Goal: Find specific page/section: Find specific page/section

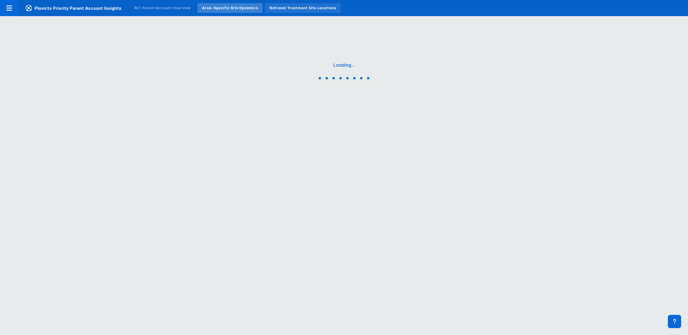
click at [278, 11] on div "National Treatment Site Locations" at bounding box center [303, 8] width 76 height 10
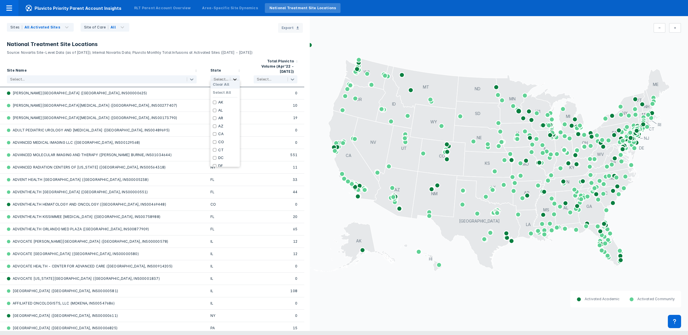
click at [238, 76] on div at bounding box center [234, 79] width 9 height 7
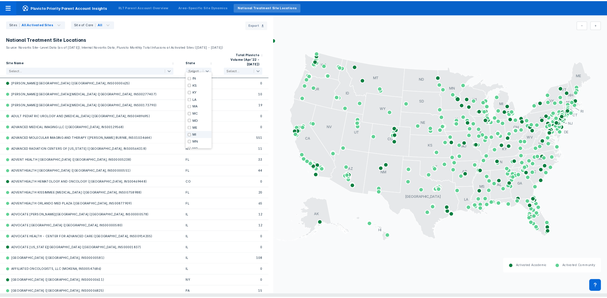
scroll to position [144, 0]
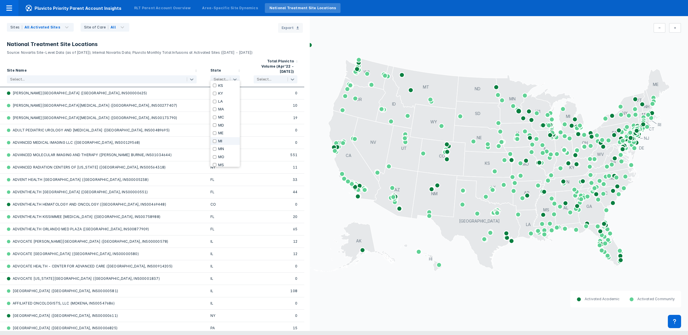
click at [215, 142] on input "checkbox" at bounding box center [215, 141] width 4 height 3
checkbox input "true"
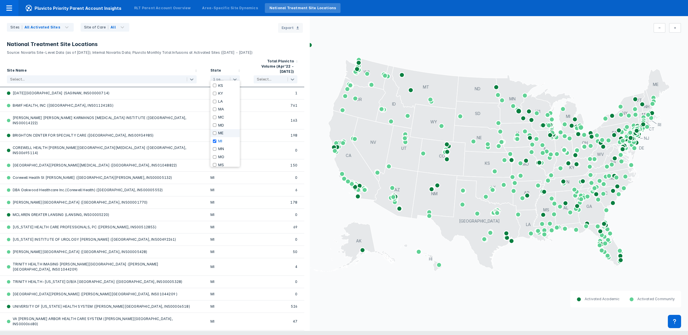
click at [344, 45] on icon "AL AK AZ AR CA CO CT DE FL [GEOGRAPHIC_DATA] HI ID IL IN [GEOGRAPHIC_DATA] [GEO…" at bounding box center [499, 163] width 379 height 255
click at [121, 29] on div "Site of Care All" at bounding box center [105, 27] width 49 height 9
click at [681, 26] on div at bounding box center [675, 29] width 19 height 13
click at [672, 29] on button at bounding box center [675, 28] width 12 height 10
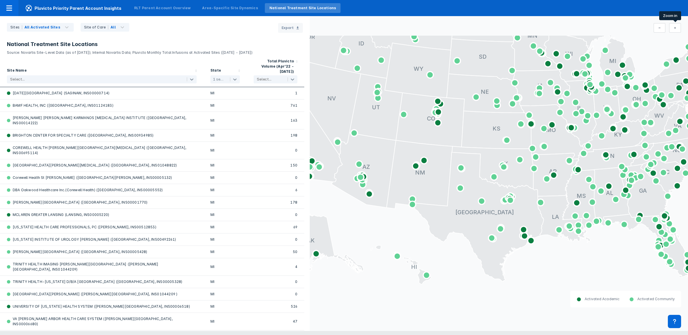
click at [674, 29] on icon at bounding box center [675, 28] width 2 height 5
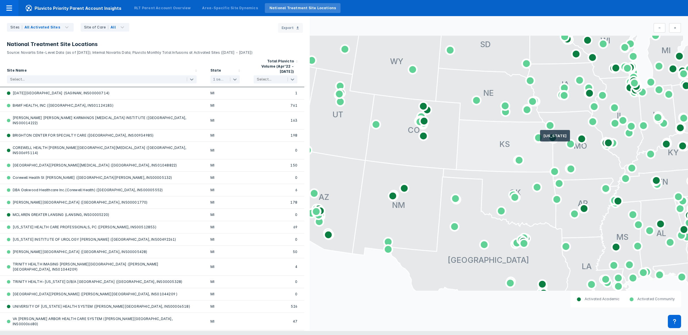
drag, startPoint x: 615, startPoint y: 75, endPoint x: 522, endPoint y: 160, distance: 125.5
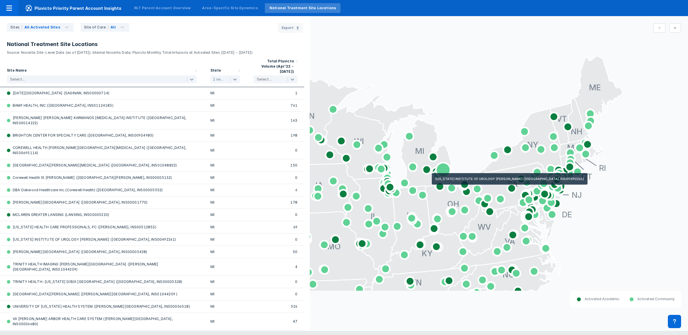
drag, startPoint x: 607, startPoint y: 120, endPoint x: 441, endPoint y: 176, distance: 175.0
click at [441, 176] on g "AL AK AZ AR CA CO CT DE FL [GEOGRAPHIC_DATA] HI ID IL IN [GEOGRAPHIC_DATA] [GEO…" at bounding box center [253, 233] width 738 height 458
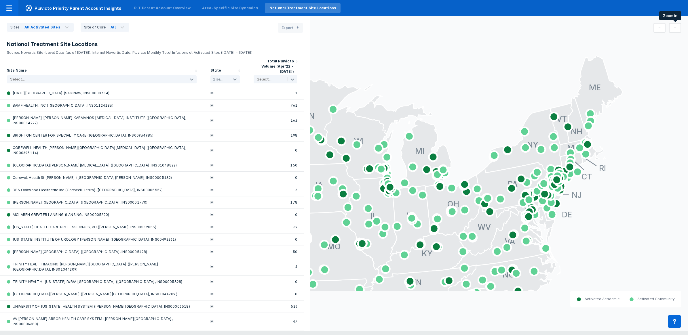
click at [671, 27] on button at bounding box center [675, 28] width 12 height 10
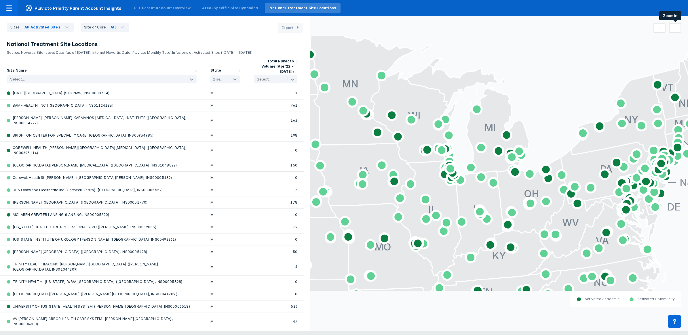
click at [671, 27] on button at bounding box center [675, 28] width 12 height 10
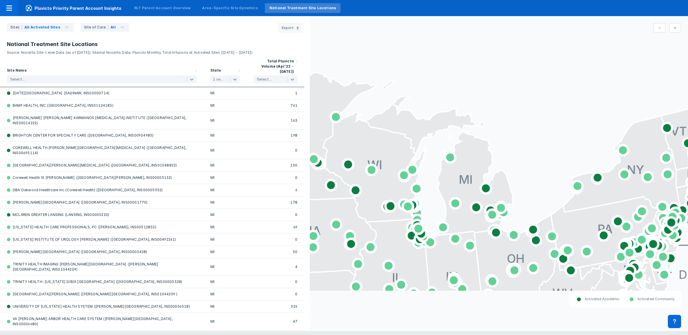
drag, startPoint x: 568, startPoint y: 147, endPoint x: 531, endPoint y: 170, distance: 44.1
click at [531, 170] on icon "AL AK AZ AR CA CO CT DE FL [GEOGRAPHIC_DATA] HI ID IL IN [GEOGRAPHIC_DATA] [GEO…" at bounding box center [499, 163] width 379 height 255
click at [675, 29] on icon at bounding box center [675, 28] width 2 height 5
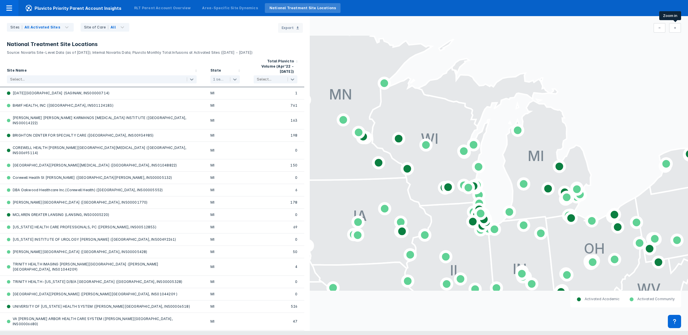
click at [675, 29] on icon at bounding box center [675, 28] width 2 height 5
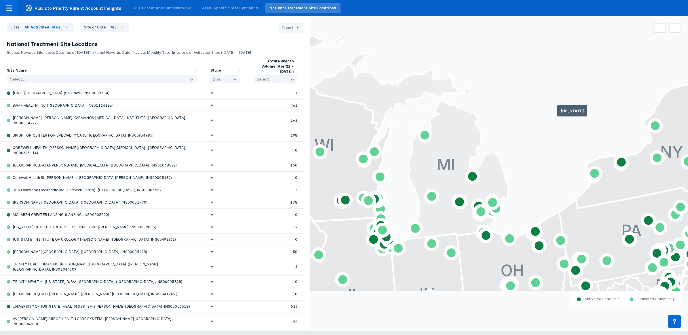
drag, startPoint x: 590, startPoint y: 105, endPoint x: 472, endPoint y: 129, distance: 120.0
click at [472, 129] on g "AL AK AZ AR CA CO CT DE FL [GEOGRAPHIC_DATA] HI ID IL IN [GEOGRAPHIC_DATA] [GEO…" at bounding box center [113, 330] width 1477 height 914
click at [677, 30] on button at bounding box center [675, 28] width 12 height 10
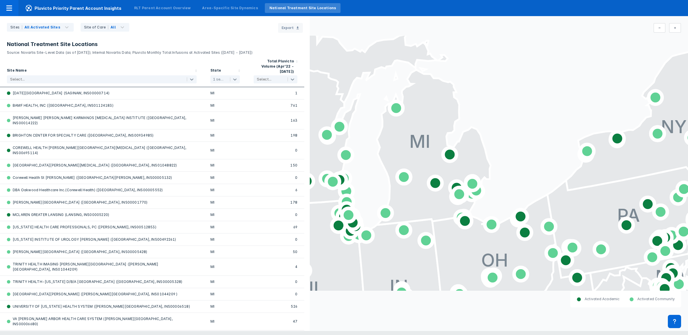
drag, startPoint x: 596, startPoint y: 99, endPoint x: 522, endPoint y: 98, distance: 74.0
click at [522, 98] on rect at bounding box center [499, 163] width 379 height 237
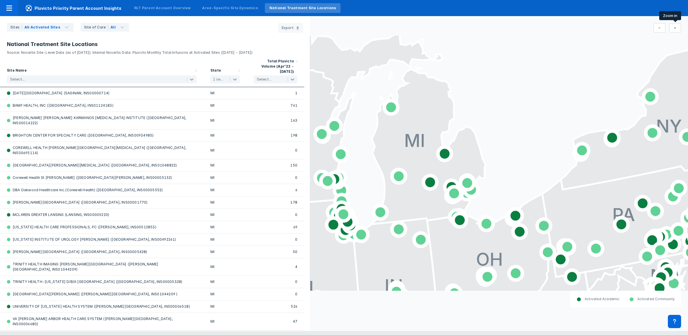
click at [675, 28] on icon at bounding box center [675, 28] width 2 height 2
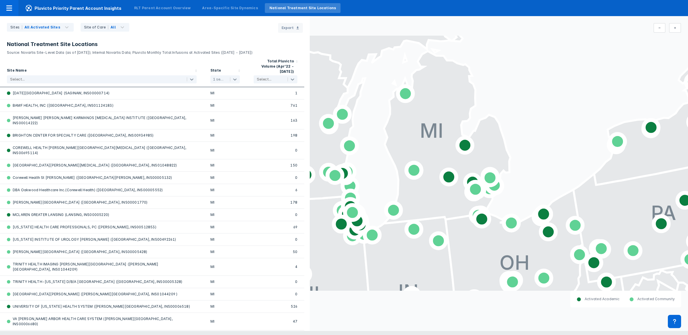
drag, startPoint x: 576, startPoint y: 98, endPoint x: 554, endPoint y: 104, distance: 22.3
click at [554, 104] on rect at bounding box center [499, 163] width 379 height 237
click at [678, 24] on button at bounding box center [675, 28] width 12 height 10
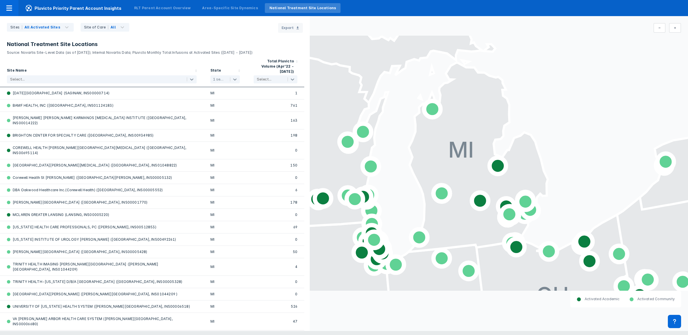
drag, startPoint x: 612, startPoint y: 86, endPoint x: 582, endPoint y: 117, distance: 43.0
click at [582, 117] on rect at bounding box center [499, 163] width 379 height 237
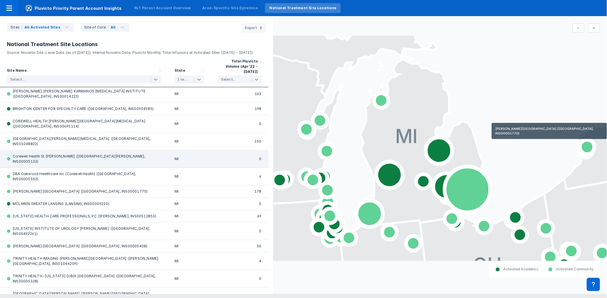
scroll to position [0, 0]
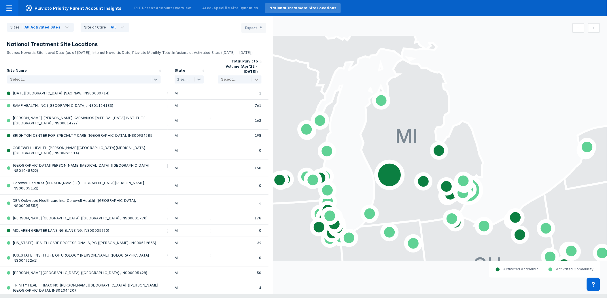
click at [257, 81] on icon at bounding box center [257, 80] width 6 height 6
click at [579, 27] on icon at bounding box center [578, 28] width 2 height 5
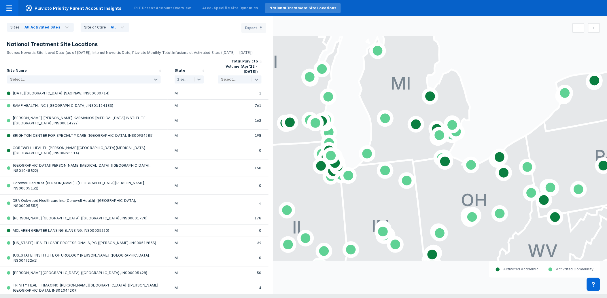
drag, startPoint x: 456, startPoint y: 146, endPoint x: 501, endPoint y: 85, distance: 76.1
click at [501, 85] on rect at bounding box center [440, 148] width 334 height 208
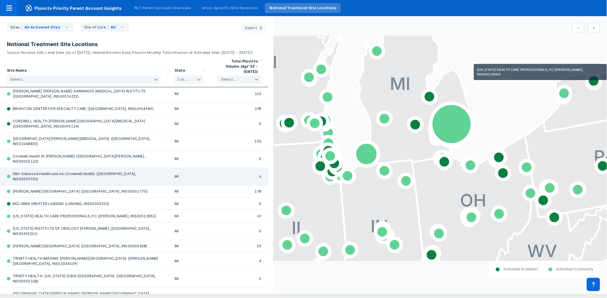
scroll to position [1, 0]
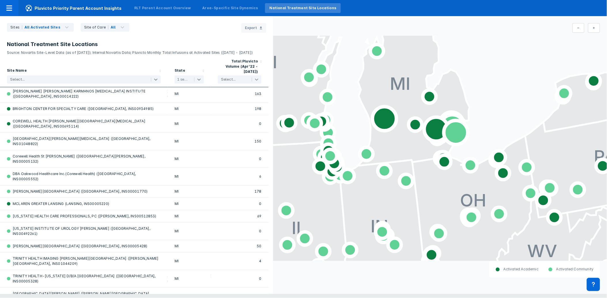
click at [254, 78] on icon at bounding box center [257, 80] width 6 height 6
click at [220, 166] on input "checkbox" at bounding box center [222, 167] width 4 height 3
checkbox input "true"
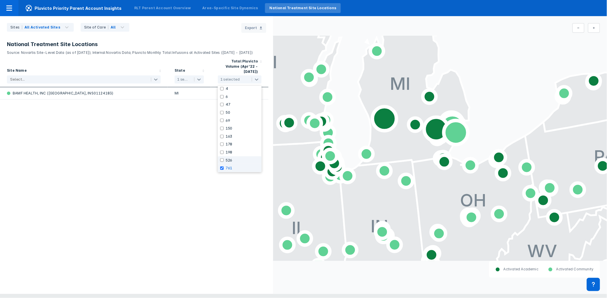
scroll to position [0, 0]
click at [221, 158] on input "checkbox" at bounding box center [222, 159] width 4 height 3
checkbox input "true"
click at [223, 151] on input "checkbox" at bounding box center [222, 152] width 4 height 3
checkbox input "true"
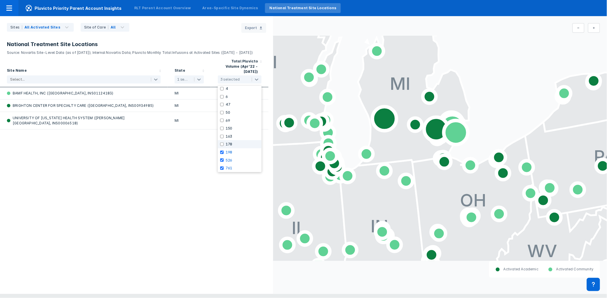
click at [221, 142] on input "checkbox" at bounding box center [222, 143] width 4 height 3
checkbox input "true"
click at [223, 135] on input "checkbox" at bounding box center [222, 136] width 4 height 3
checkbox input "true"
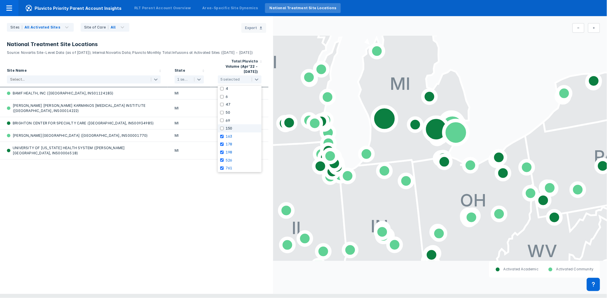
click at [220, 127] on input "checkbox" at bounding box center [222, 128] width 4 height 3
checkbox input "true"
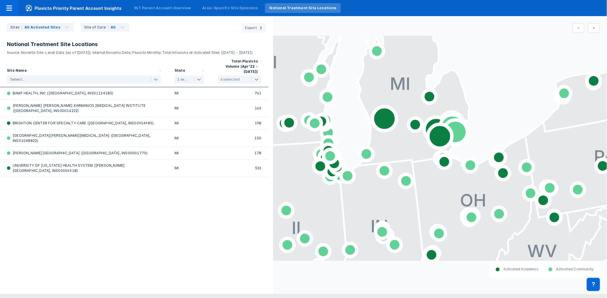
click at [133, 250] on div "Site Name Select... State 1 selected Total Pluvicto Volume (Apr’22 - [DATE]) 6 …" at bounding box center [136, 174] width 273 height 239
click at [255, 77] on icon at bounding box center [257, 80] width 6 height 6
click at [220, 153] on input "checkbox" at bounding box center [222, 154] width 4 height 3
checkbox input "true"
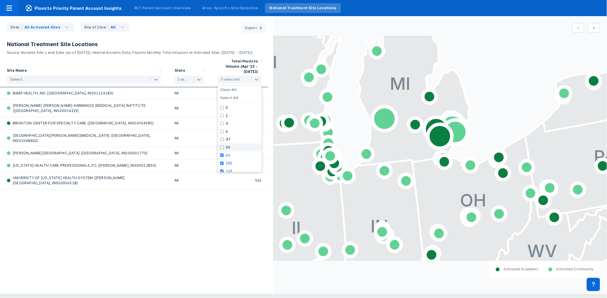
click at [221, 146] on input "checkbox" at bounding box center [222, 147] width 4 height 3
checkbox input "true"
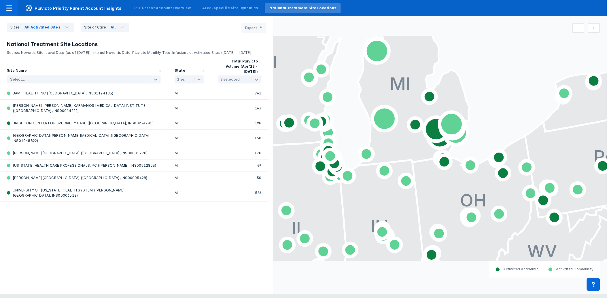
click at [193, 277] on div "Site Name Select... State 1 selected Total Pluvicto Volume (Apr’22 - [DATE]) 8 …" at bounding box center [136, 174] width 273 height 239
click at [256, 77] on icon at bounding box center [257, 80] width 6 height 6
click at [161, 237] on div "Site Name Select... State 1 selected Total Pluvicto Volume (Apr’22 - [DATE]) 8 …" at bounding box center [136, 174] width 273 height 239
click at [199, 77] on icon at bounding box center [199, 80] width 6 height 6
drag, startPoint x: 178, startPoint y: 123, endPoint x: 182, endPoint y: 145, distance: 22.8
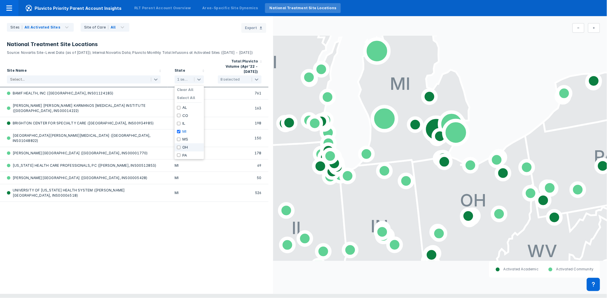
click at [182, 145] on div "Clear All Select All AL CO IL MI MS [GEOGRAPHIC_DATA] [GEOGRAPHIC_DATA]" at bounding box center [188, 122] width 29 height 73
drag, startPoint x: 257, startPoint y: 78, endPoint x: 248, endPoint y: 81, distance: 9.5
click at [256, 79] on icon at bounding box center [256, 80] width 3 height 2
click at [226, 88] on label "Clear All" at bounding box center [228, 90] width 16 height 5
checkbox input "false"
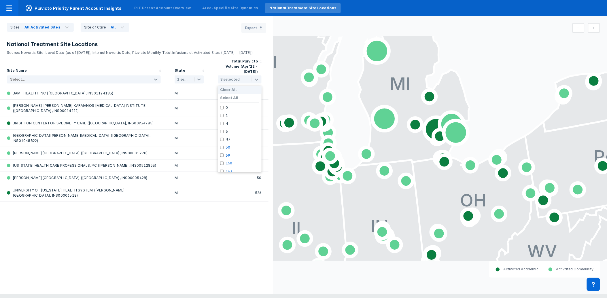
checkbox input "false"
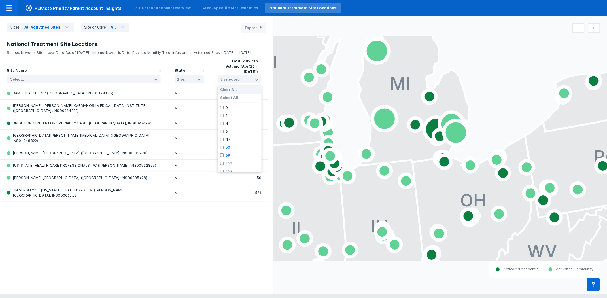
checkbox input "false"
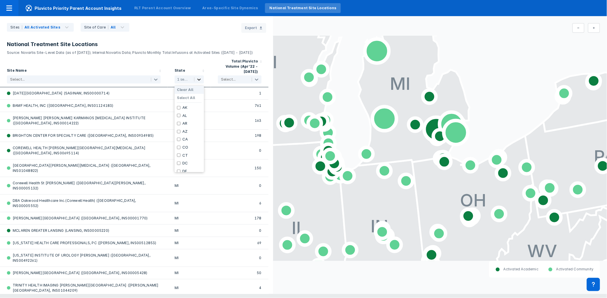
click at [201, 79] on icon at bounding box center [199, 80] width 6 height 6
click at [178, 161] on input "checkbox" at bounding box center [179, 162] width 4 height 3
checkbox input "true"
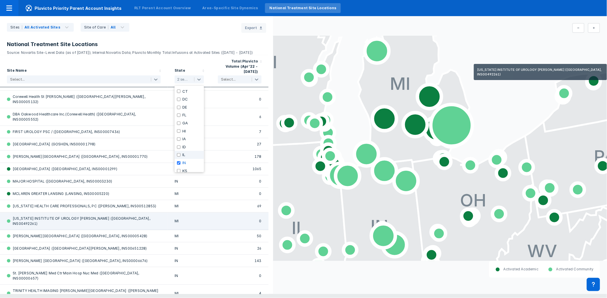
scroll to position [96, 0]
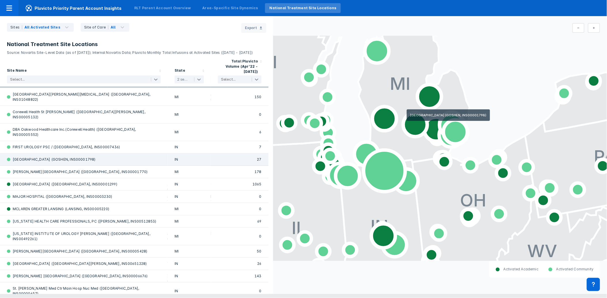
click at [256, 157] on div "27" at bounding box center [240, 159] width 44 height 5
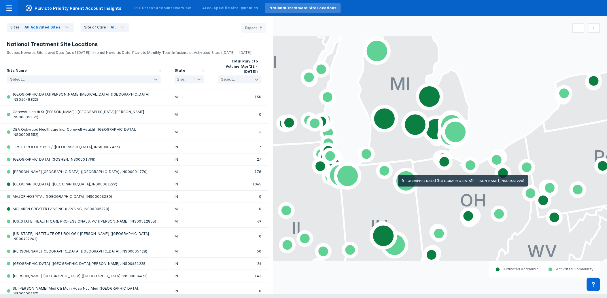
click at [402, 183] on icon at bounding box center [405, 181] width 23 height 23
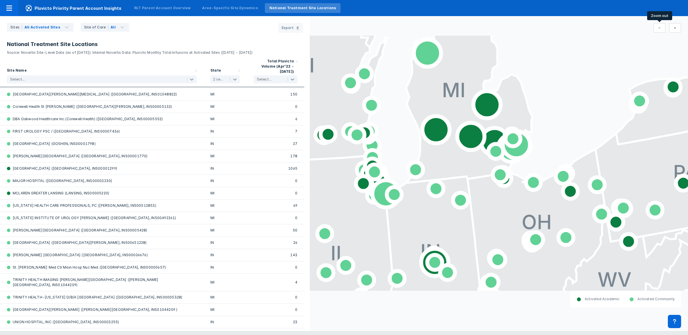
click at [660, 29] on icon at bounding box center [659, 28] width 2 height 5
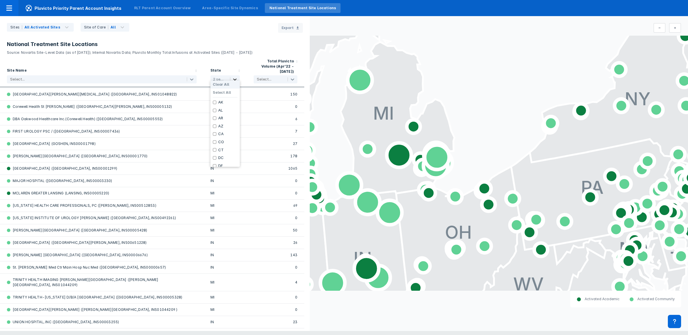
click at [235, 77] on icon at bounding box center [235, 80] width 6 height 6
click at [465, 24] on div at bounding box center [499, 29] width 379 height 13
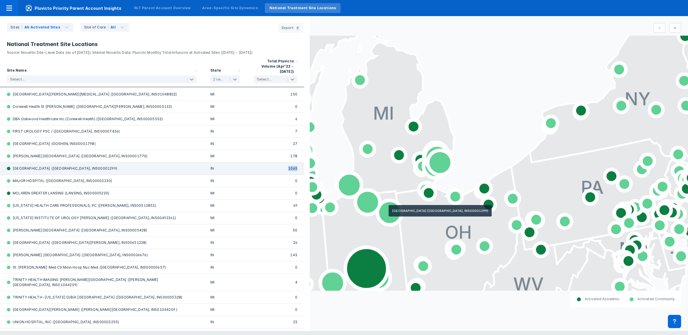
scroll to position [96, 0]
drag, startPoint x: 287, startPoint y: 159, endPoint x: 299, endPoint y: 158, distance: 11.8
click at [299, 163] on div "1065" at bounding box center [276, 169] width 58 height 12
